Goal: Task Accomplishment & Management: Manage account settings

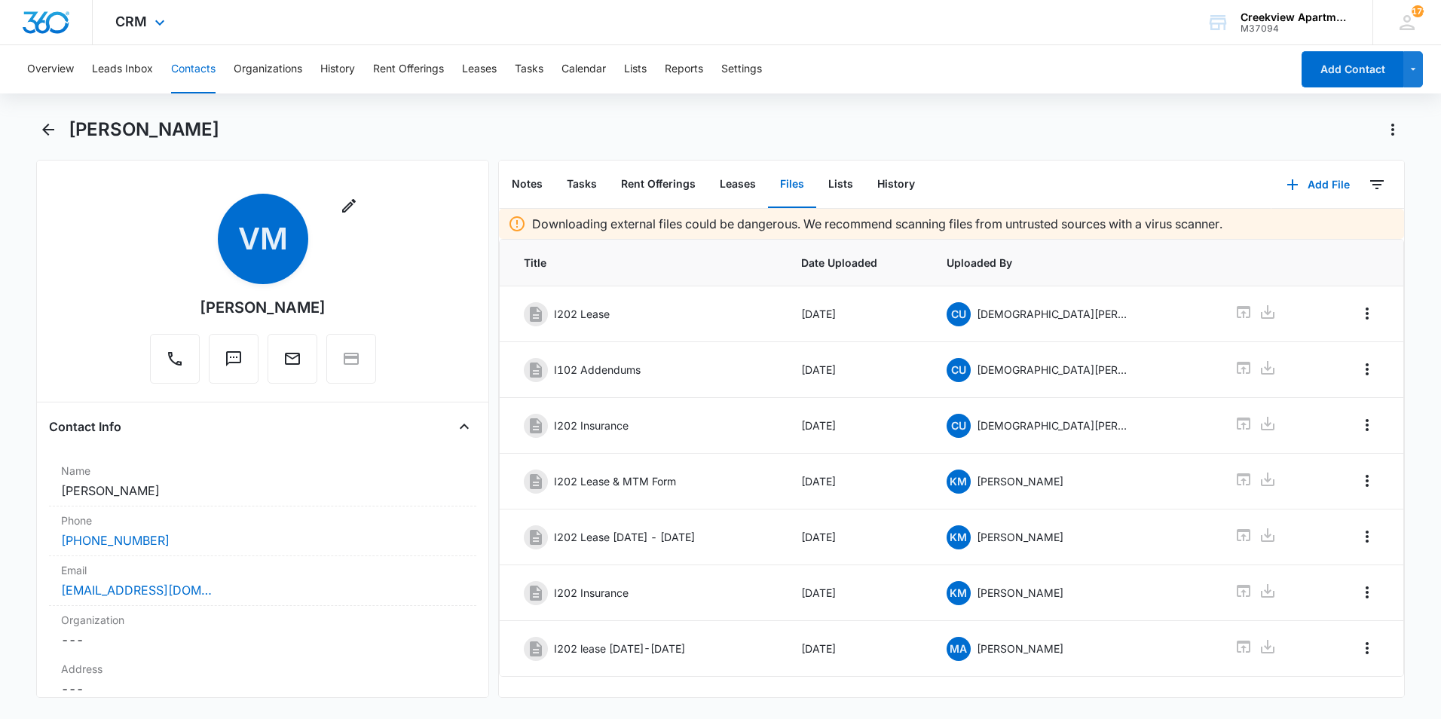
scroll to position [25, 0]
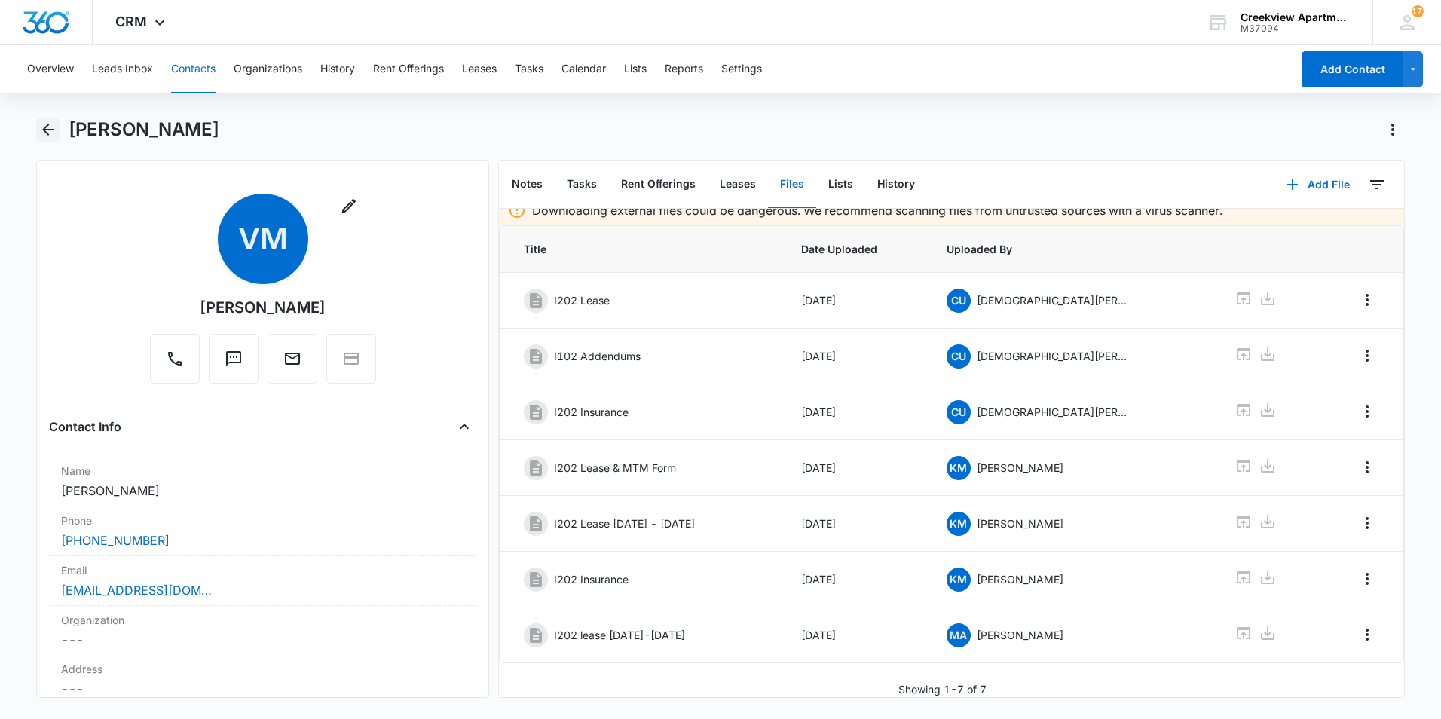
click at [46, 124] on icon "Back" at bounding box center [48, 130] width 18 height 18
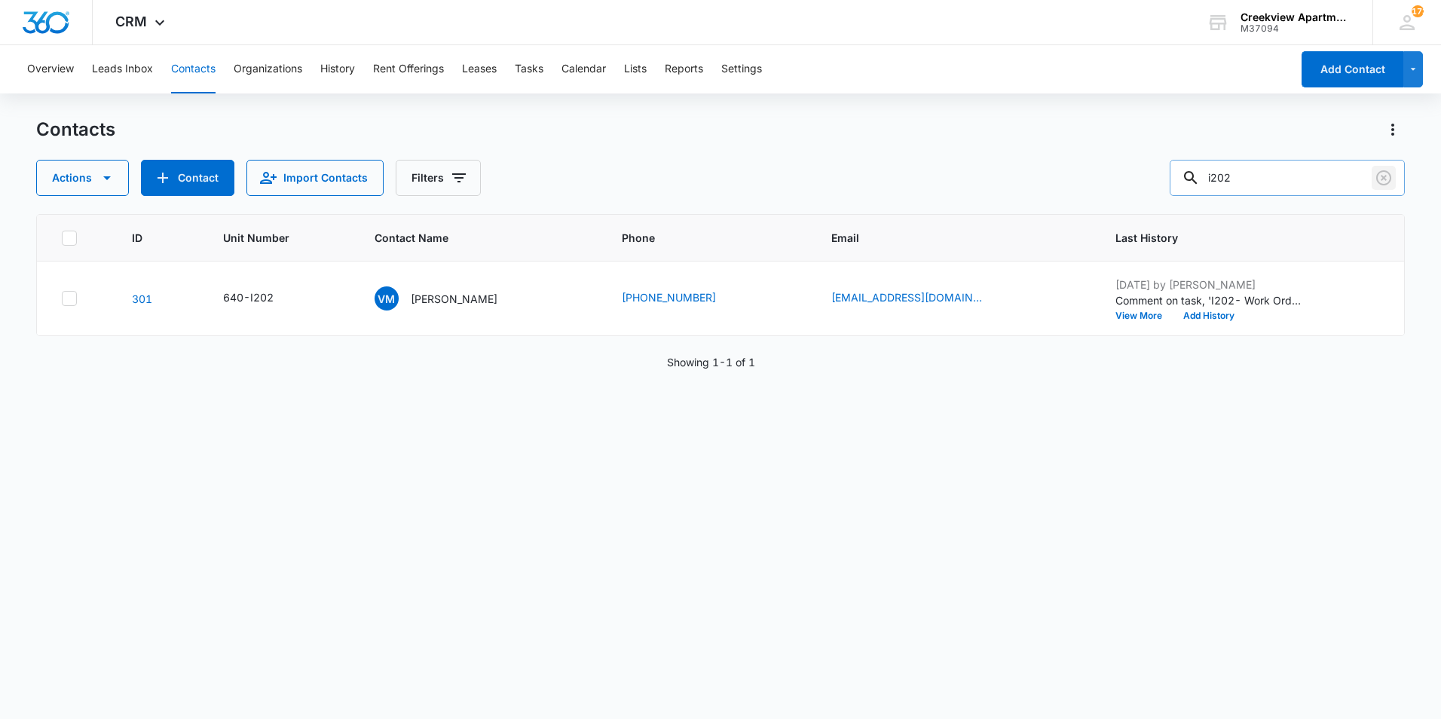
click at [1382, 180] on icon "Clear" at bounding box center [1383, 177] width 15 height 15
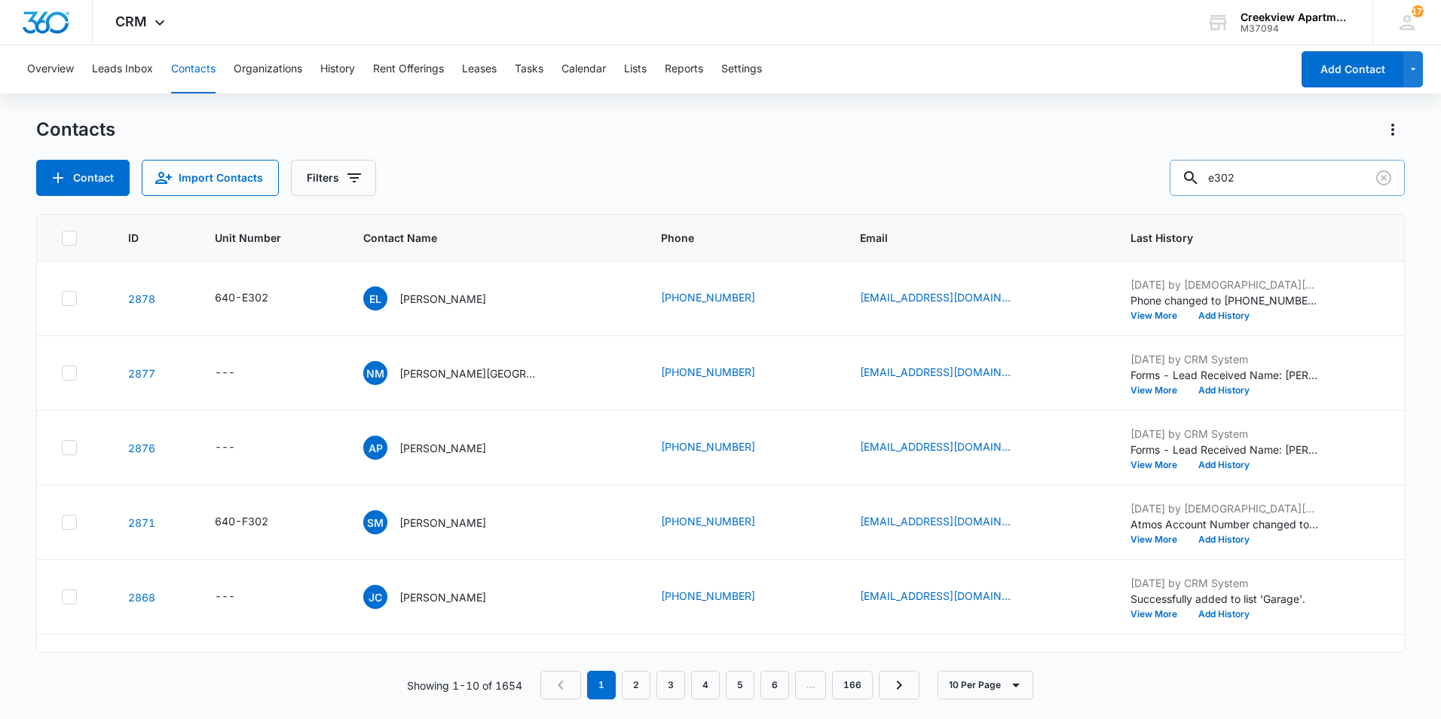
type input "e302"
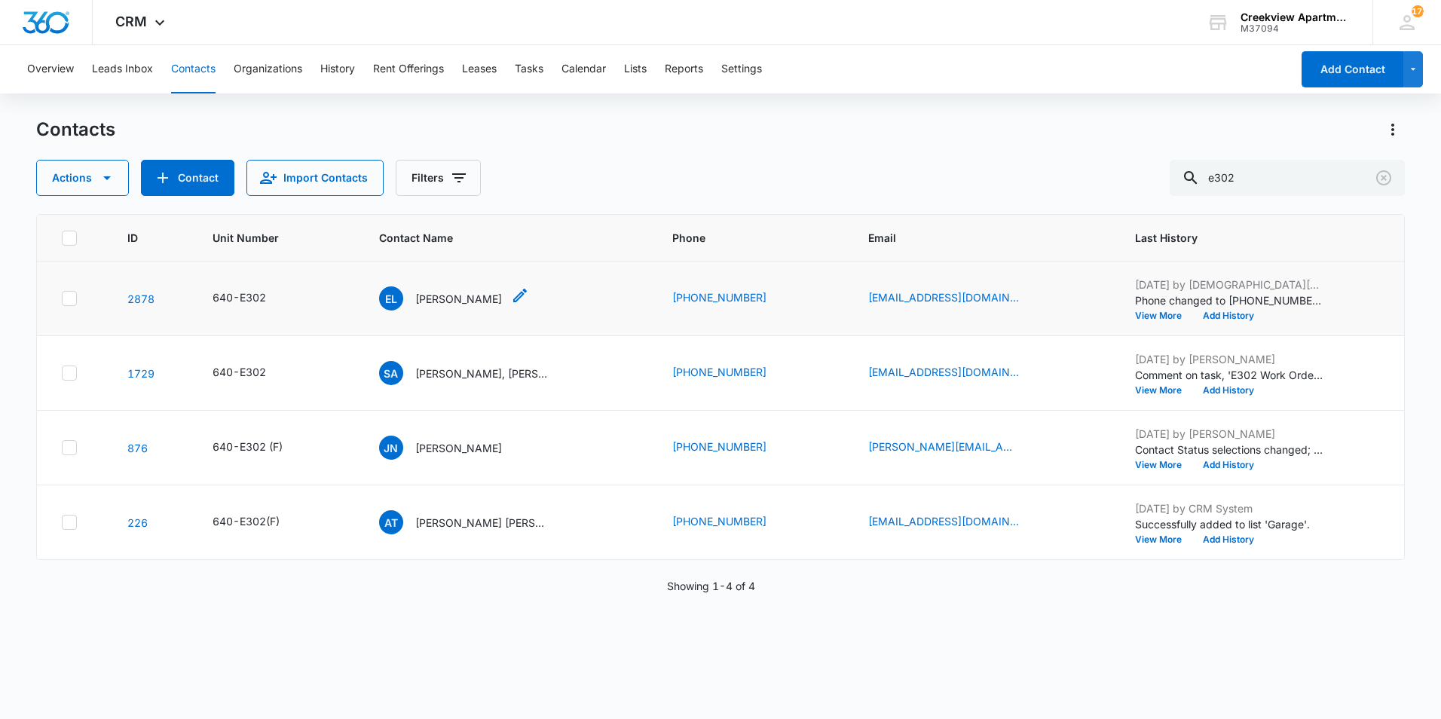
click at [439, 301] on p "Edgar Lopez" at bounding box center [458, 299] width 87 height 16
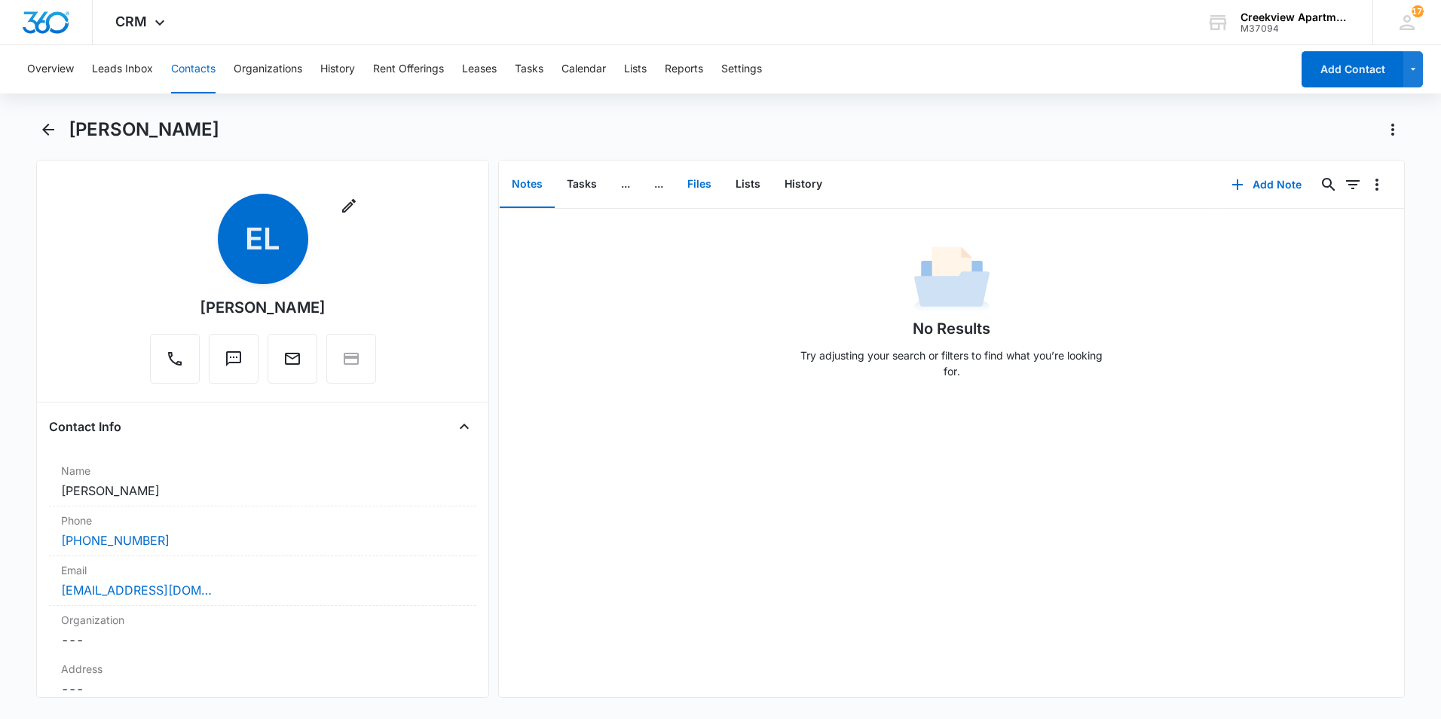
click at [721, 183] on button "Files" at bounding box center [699, 184] width 48 height 47
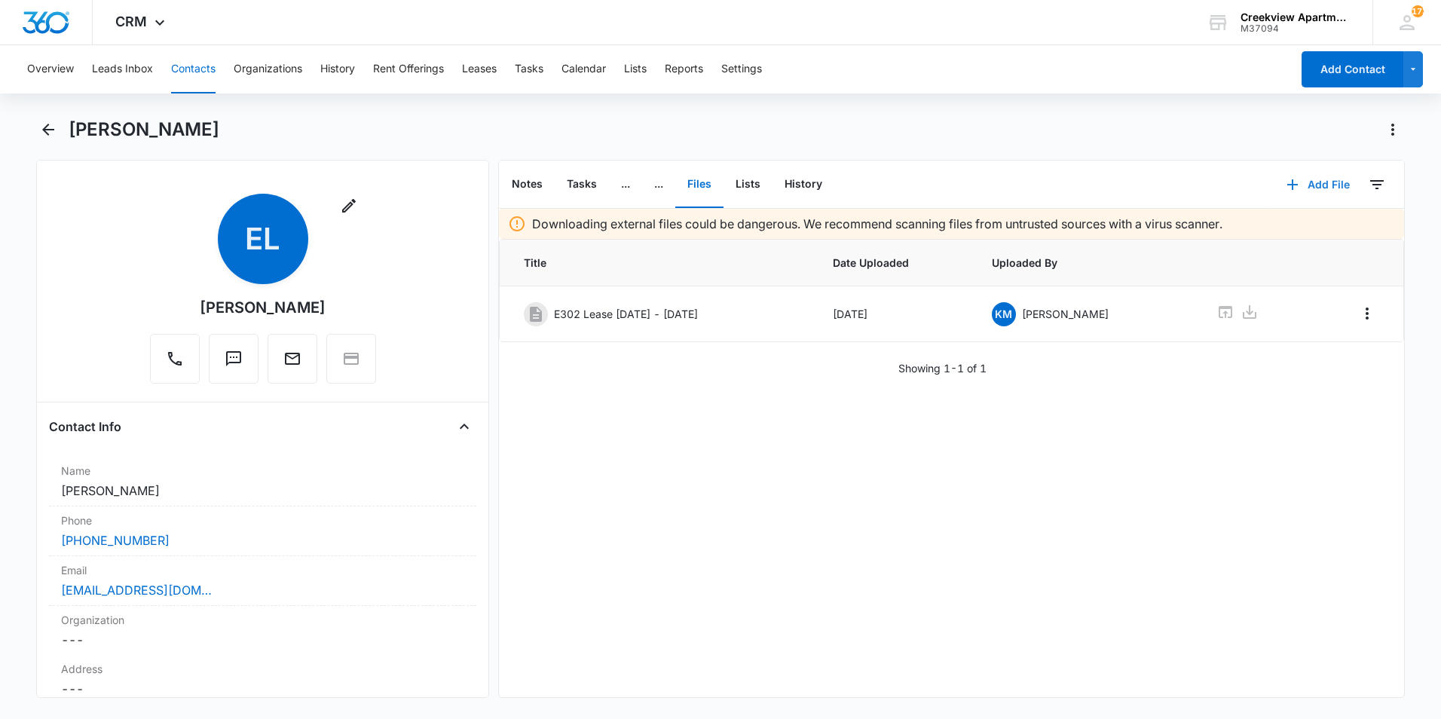
click at [1305, 185] on button "Add File" at bounding box center [1317, 185] width 93 height 36
click at [1268, 234] on div "Upload Files" at bounding box center [1298, 233] width 60 height 11
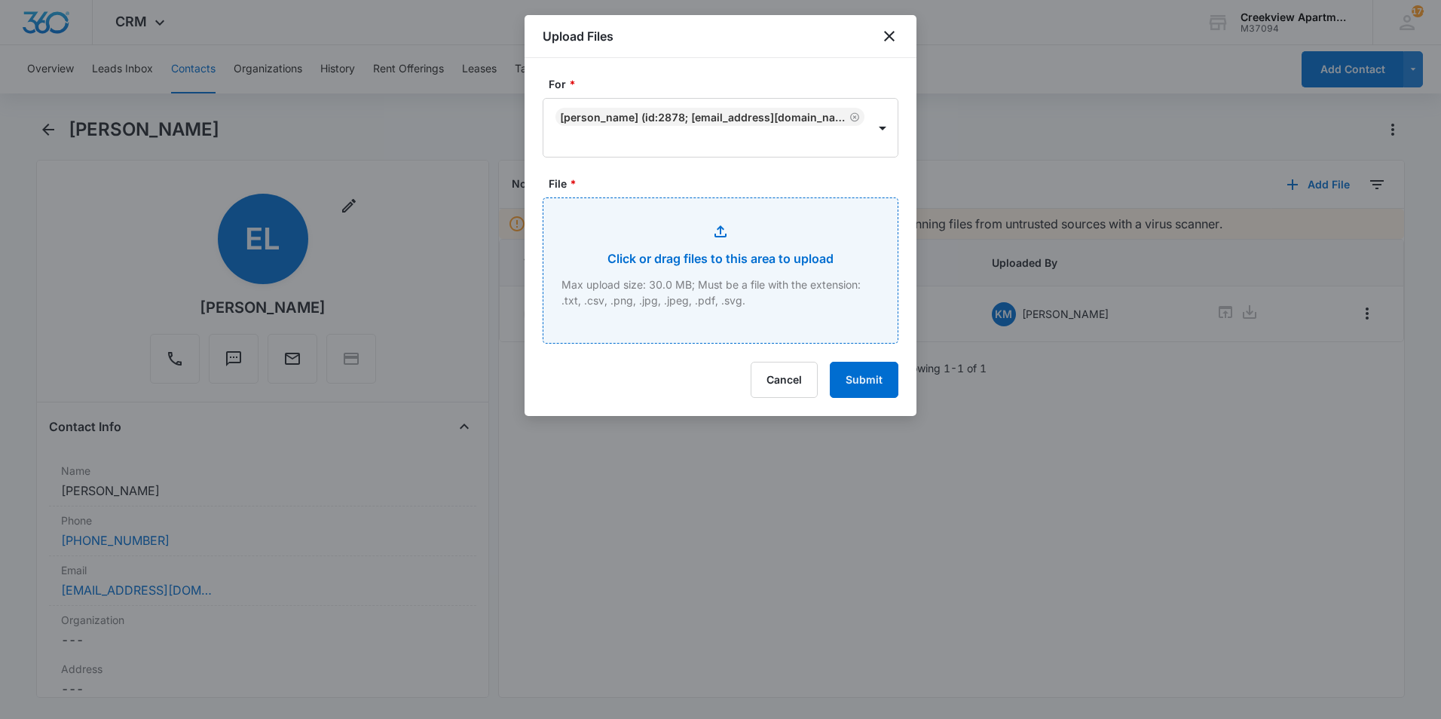
click at [727, 255] on input "File *" at bounding box center [720, 270] width 354 height 145
type input "C:\fakepath\LP2752CCA06.pdf"
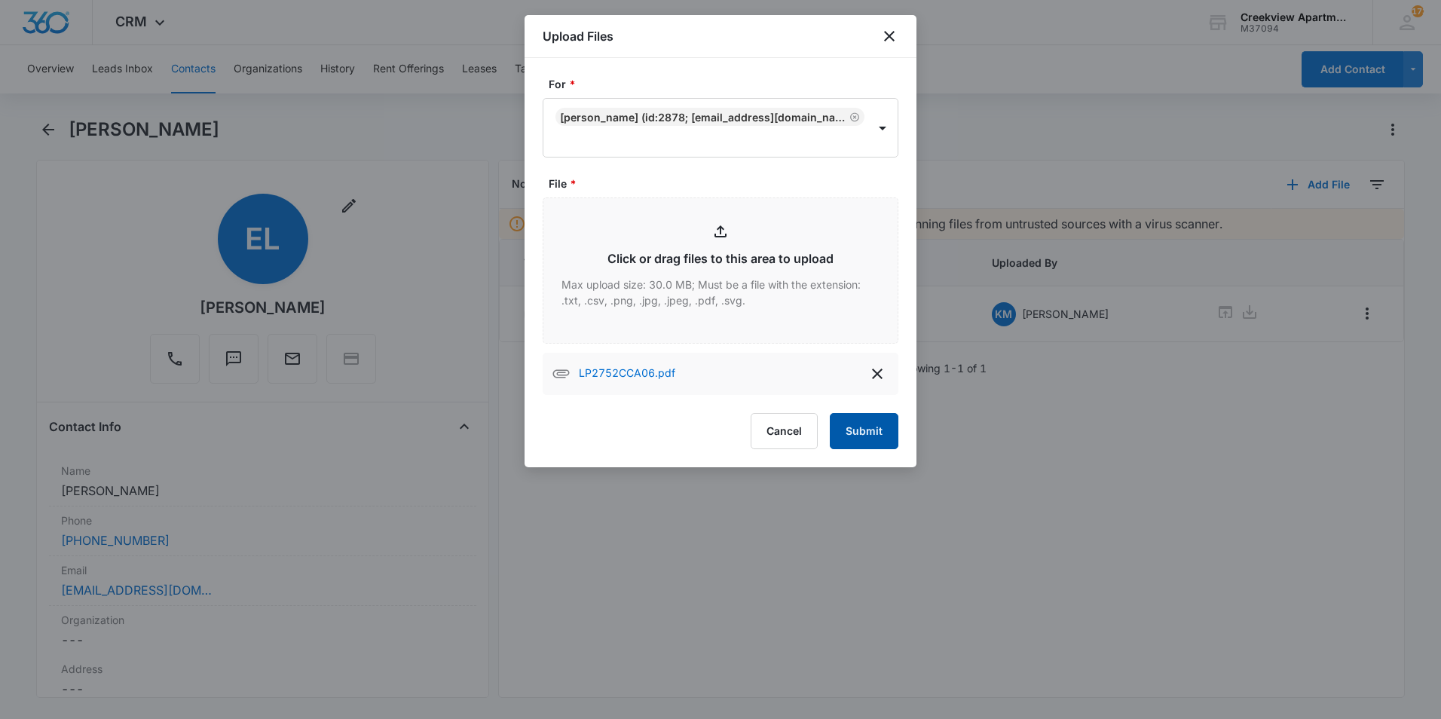
drag, startPoint x: 885, startPoint y: 432, endPoint x: 897, endPoint y: 433, distance: 12.2
click at [885, 431] on button "Submit" at bounding box center [864, 431] width 69 height 36
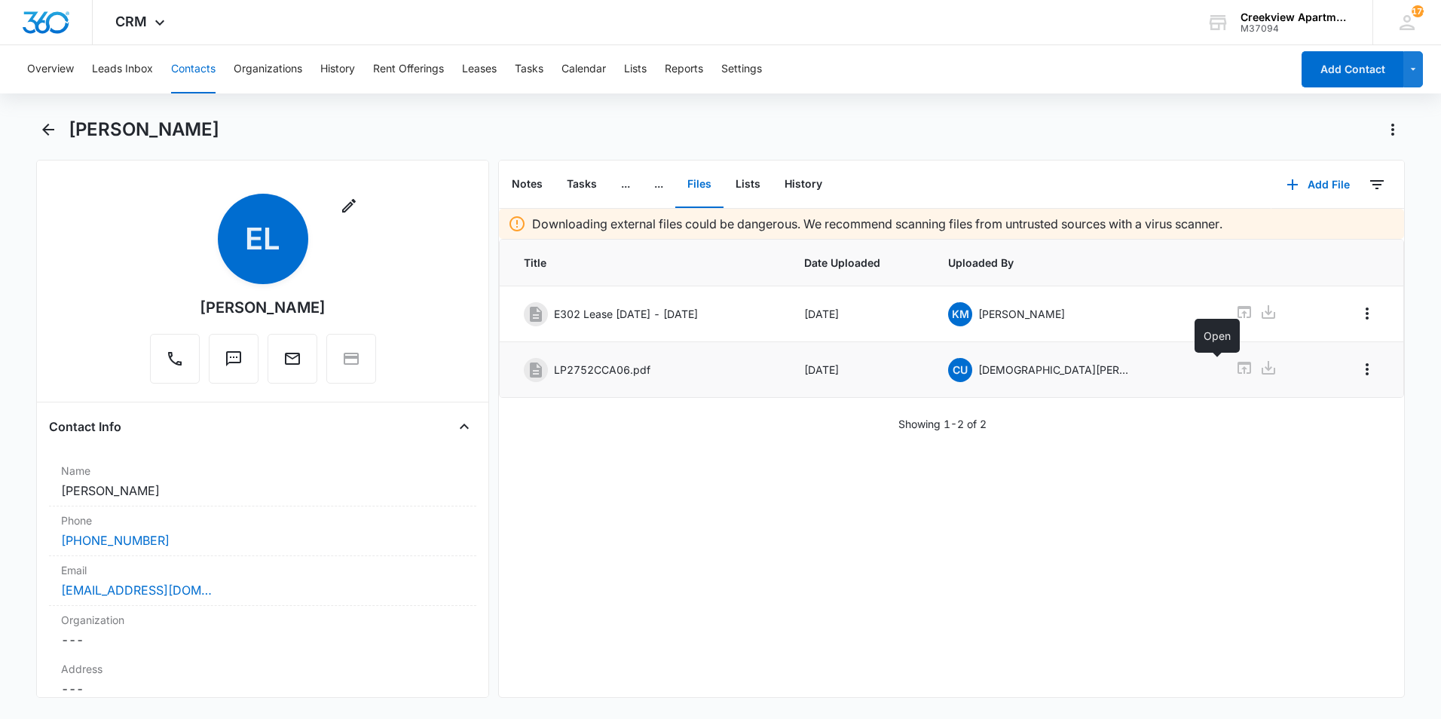
click at [1235, 369] on icon at bounding box center [1244, 368] width 18 height 18
drag, startPoint x: 1356, startPoint y: 369, endPoint x: 1345, endPoint y: 367, distance: 11.4
click at [1358, 368] on icon "Overflow Menu" at bounding box center [1367, 369] width 18 height 18
click at [1308, 411] on div "Edit" at bounding box center [1315, 411] width 32 height 11
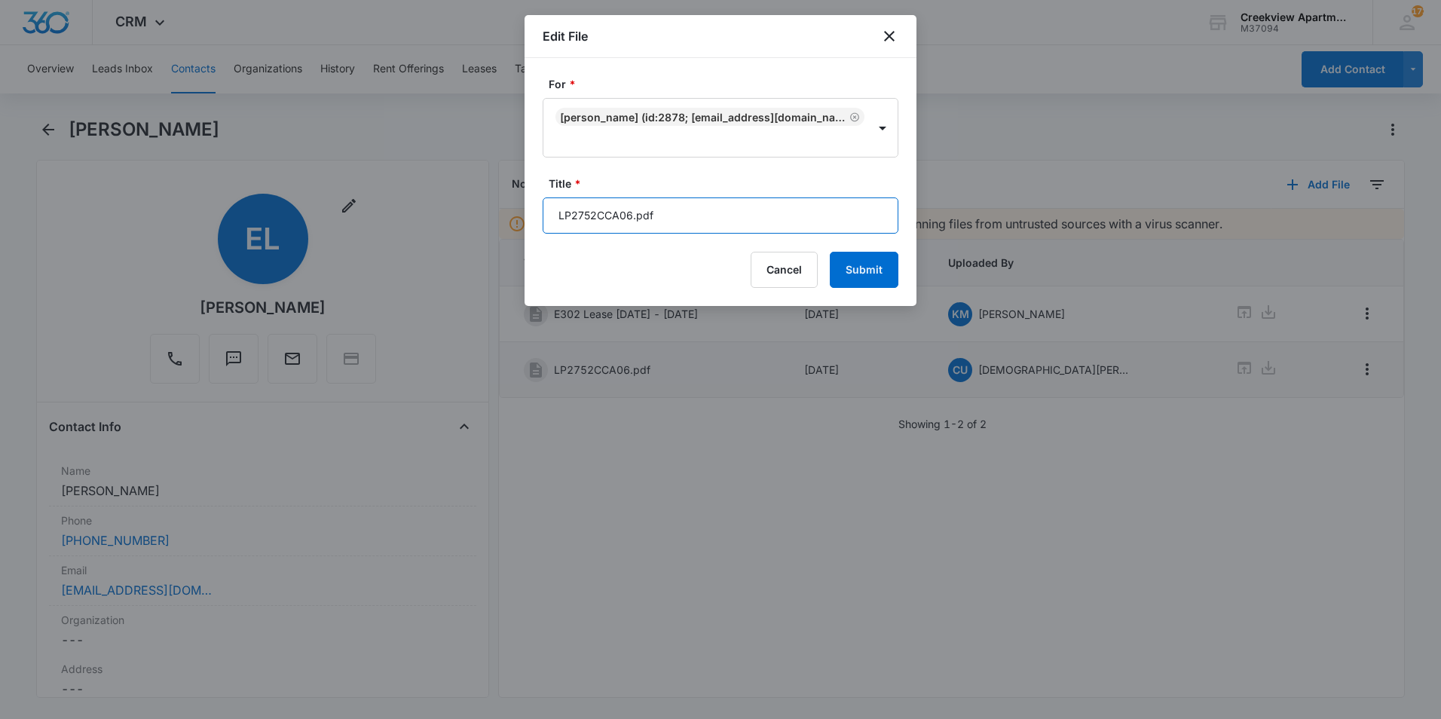
click at [665, 215] on input "LP2752CCA06.pdf" at bounding box center [721, 215] width 356 height 36
type input "E302 Renters Insurance"
click at [873, 275] on button "Submit" at bounding box center [864, 270] width 69 height 36
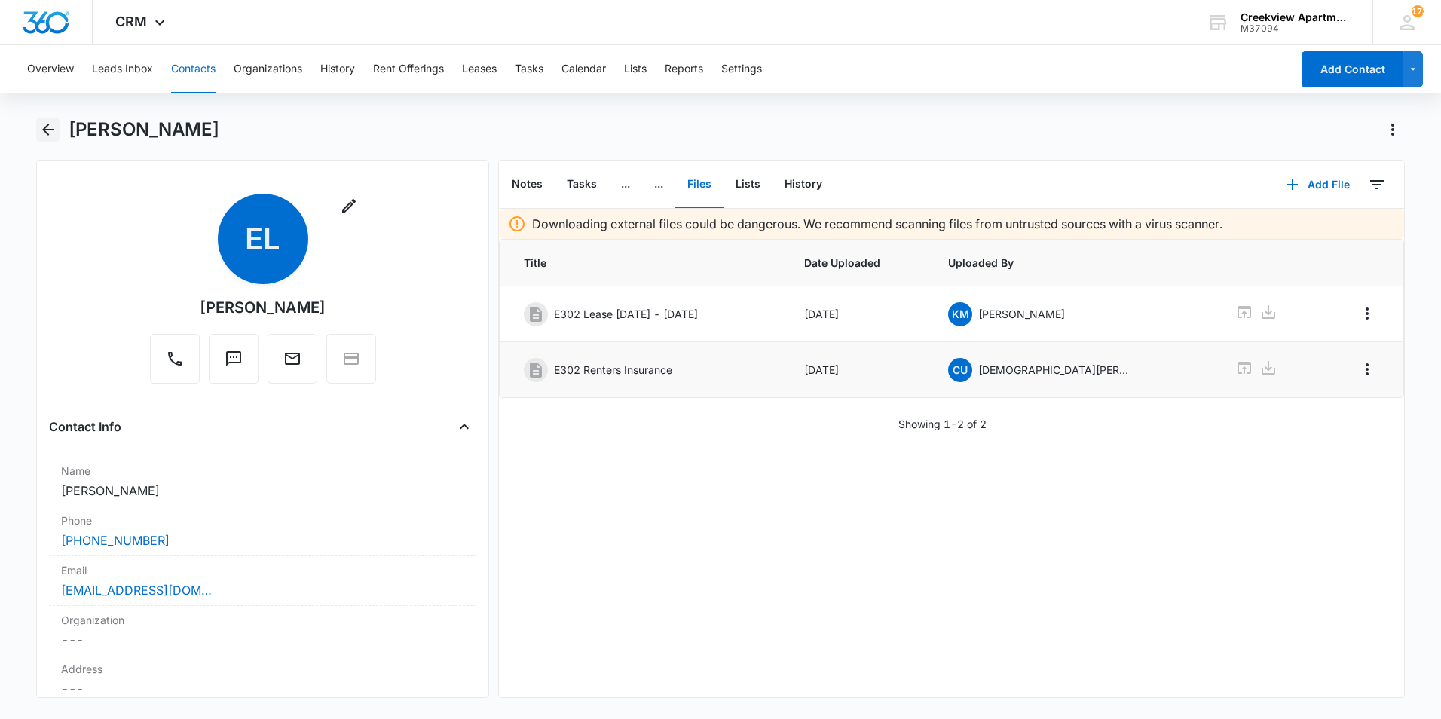
click at [45, 130] on icon "Back" at bounding box center [48, 130] width 12 height 12
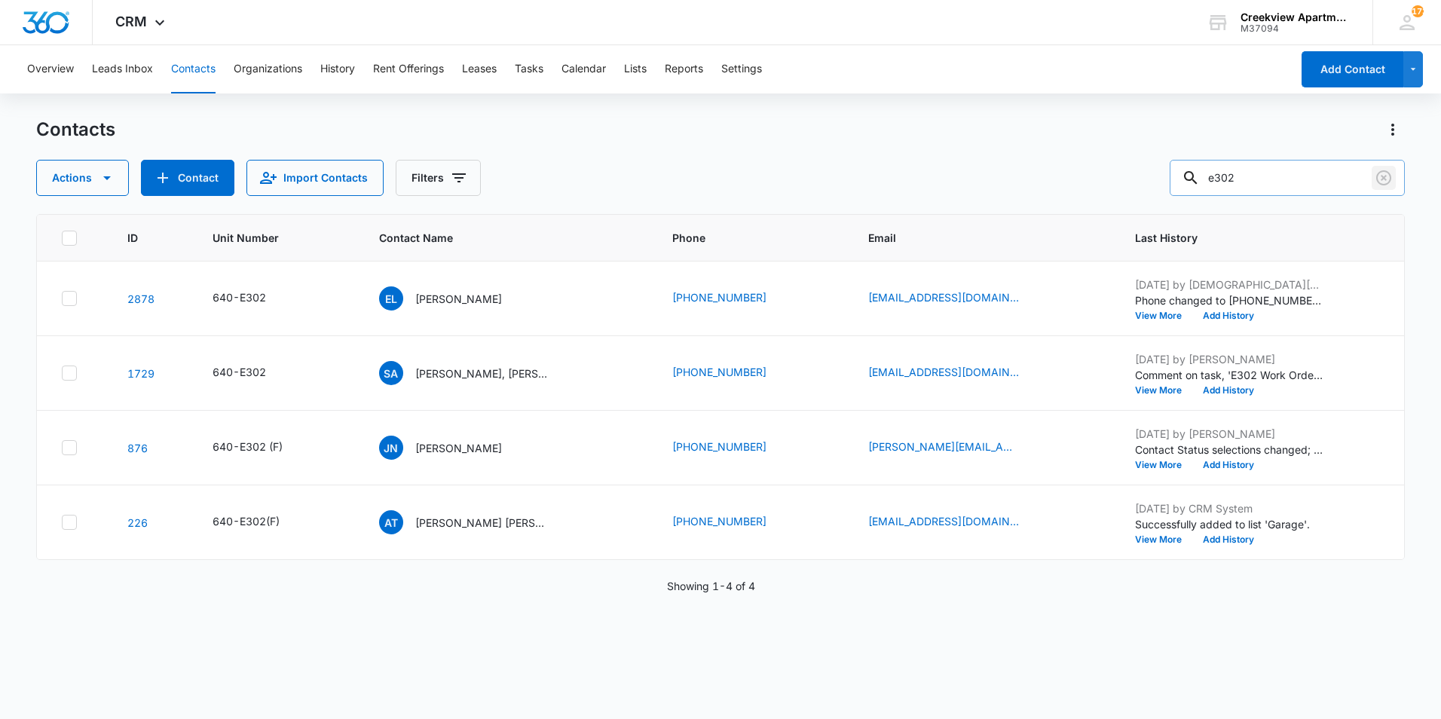
click at [1375, 180] on icon "Clear" at bounding box center [1384, 178] width 18 height 18
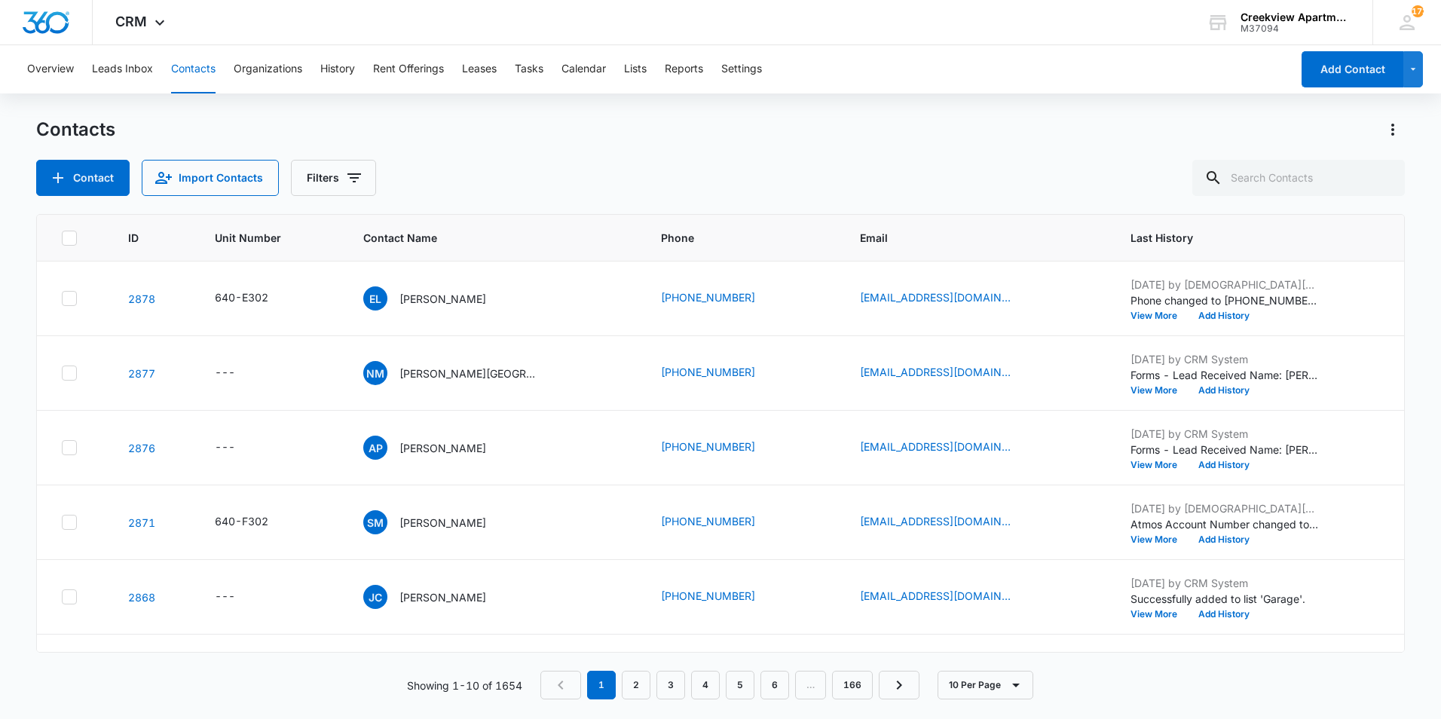
click at [999, 149] on div "Contacts Contact Import Contacts Filters" at bounding box center [720, 157] width 1369 height 78
click at [1264, 178] on input "text" at bounding box center [1298, 178] width 213 height 36
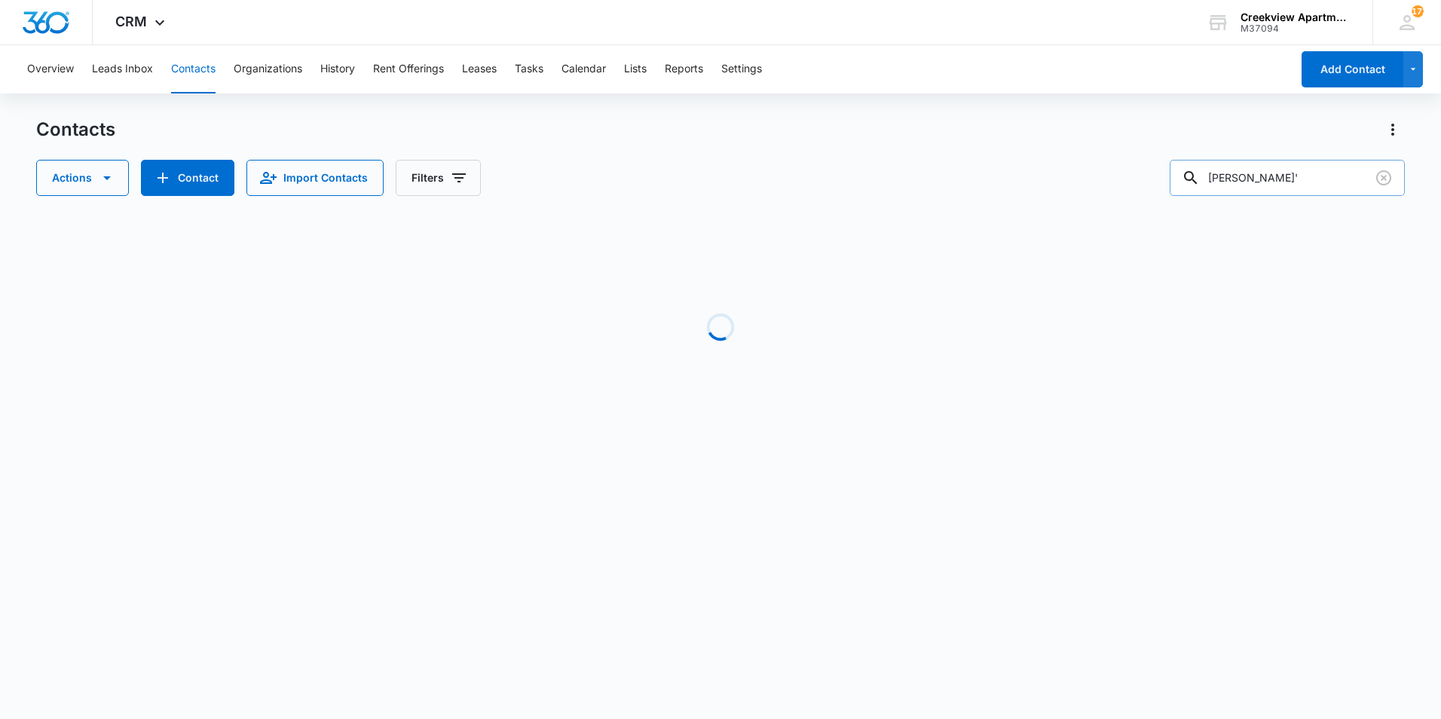
type input "dalene"
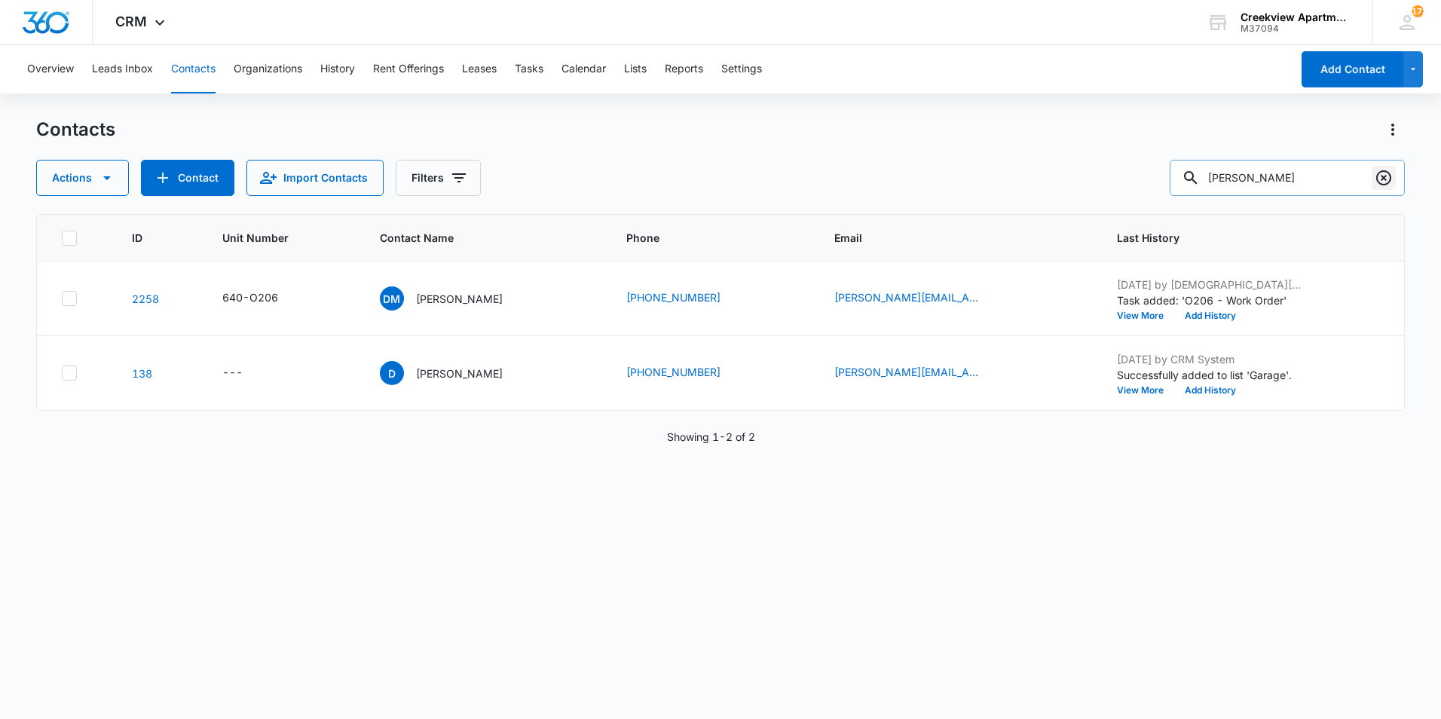
click at [1392, 181] on icon "Clear" at bounding box center [1384, 178] width 18 height 18
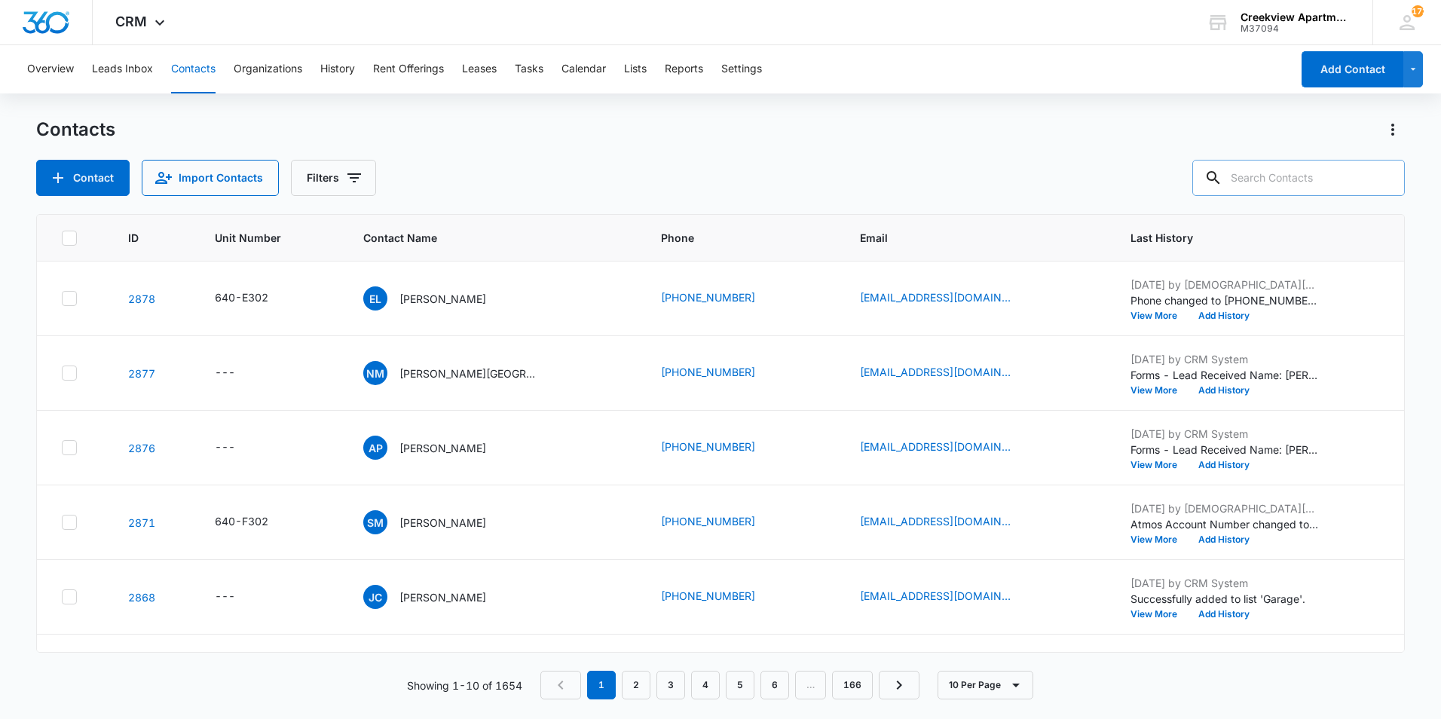
drag, startPoint x: 1275, startPoint y: 144, endPoint x: 1291, endPoint y: 179, distance: 38.8
click at [1283, 161] on div "Contacts Contact Import Contacts Filters" at bounding box center [720, 157] width 1369 height 78
click at [1291, 180] on input "text" at bounding box center [1298, 178] width 213 height 36
type input "9"
click at [1018, 144] on div "Contacts Contact Import Contacts Filters" at bounding box center [720, 157] width 1369 height 78
